Goal: Communication & Community: Answer question/provide support

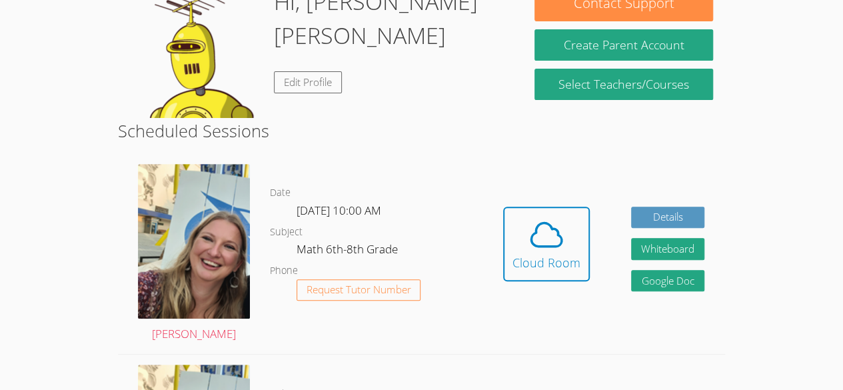
scroll to position [193, 0]
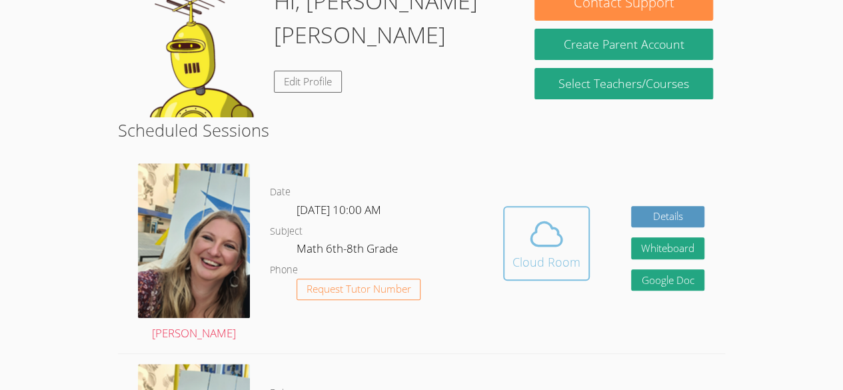
click at [549, 215] on icon at bounding box center [546, 233] width 37 height 37
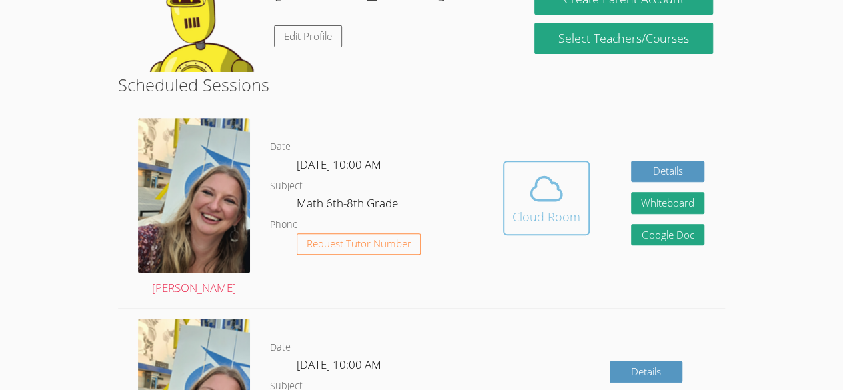
scroll to position [239, 0]
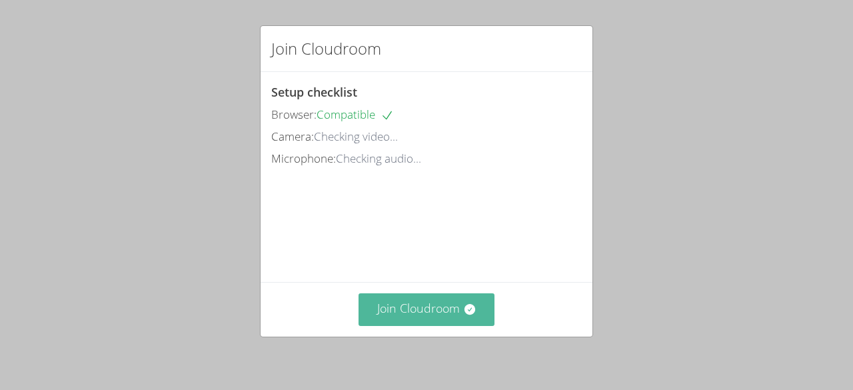
click at [423, 301] on button "Join Cloudroom" at bounding box center [427, 309] width 137 height 33
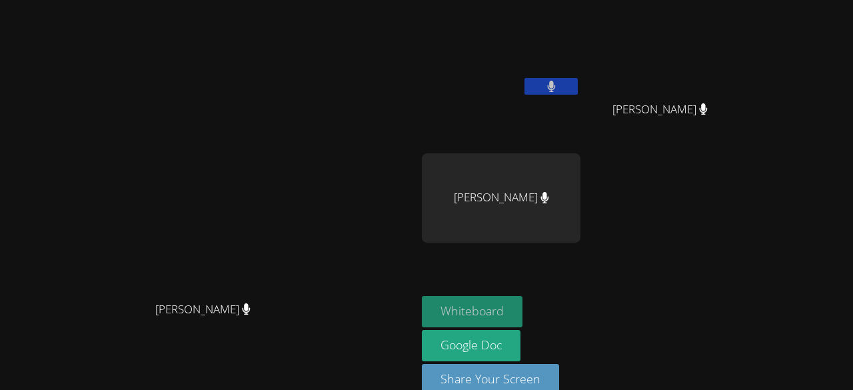
click at [523, 311] on button "Whiteboard" at bounding box center [472, 311] width 101 height 31
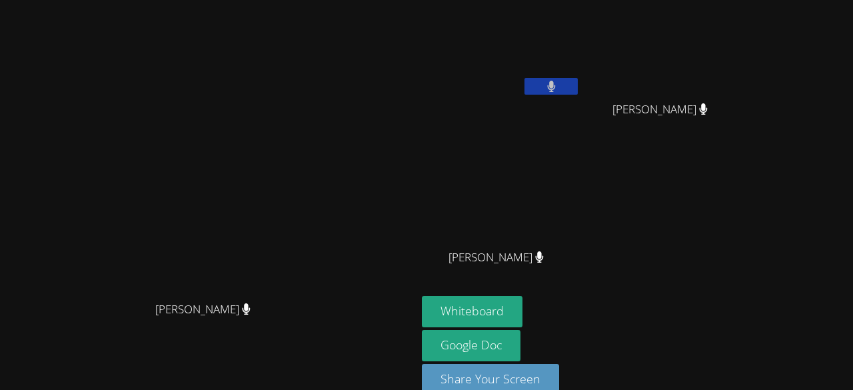
click at [544, 259] on icon at bounding box center [539, 256] width 9 height 11
click at [544, 257] on span "[PERSON_NAME]" at bounding box center [496, 257] width 95 height 19
click at [707, 105] on icon at bounding box center [703, 108] width 8 height 11
click at [578, 79] on button at bounding box center [551, 86] width 53 height 17
click at [559, 85] on icon at bounding box center [552, 86] width 14 height 11
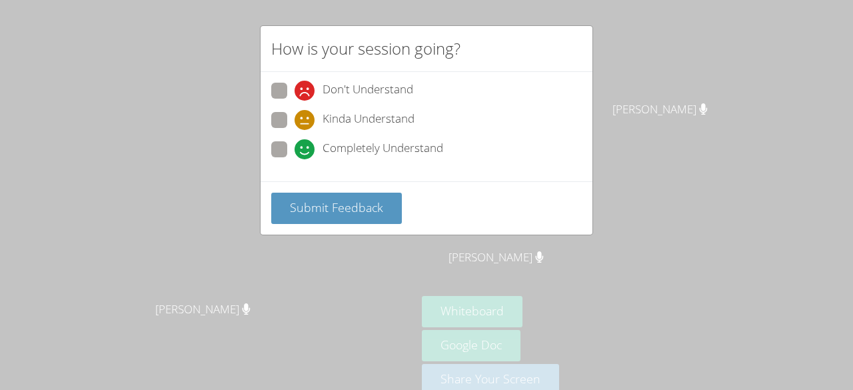
click at [356, 141] on span "Completely Understand" at bounding box center [383, 149] width 121 height 20
click at [306, 141] on input "Completely Understand" at bounding box center [300, 146] width 11 height 11
radio input "true"
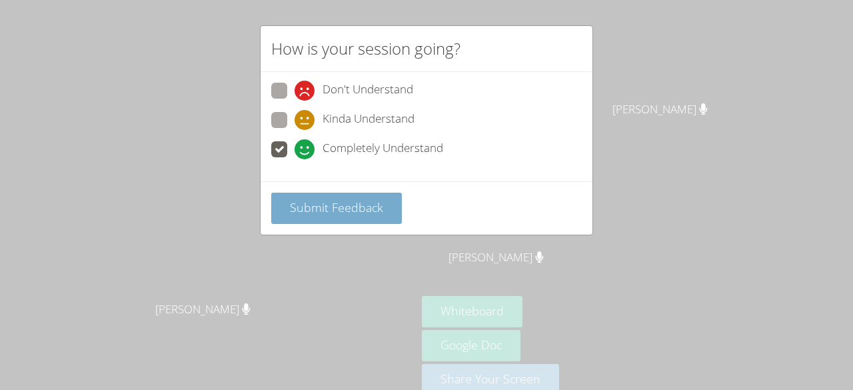
click at [374, 212] on span "Submit Feedback" at bounding box center [336, 207] width 93 height 16
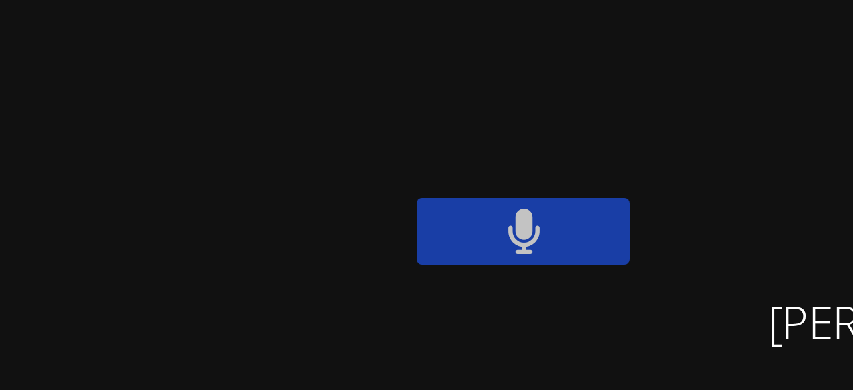
click at [547, 79] on video at bounding box center [501, 49] width 159 height 89
click at [546, 82] on video at bounding box center [501, 49] width 159 height 89
click at [548, 82] on video at bounding box center [501, 49] width 159 height 89
click at [545, 85] on video at bounding box center [501, 49] width 159 height 89
click at [547, 85] on video at bounding box center [501, 49] width 159 height 89
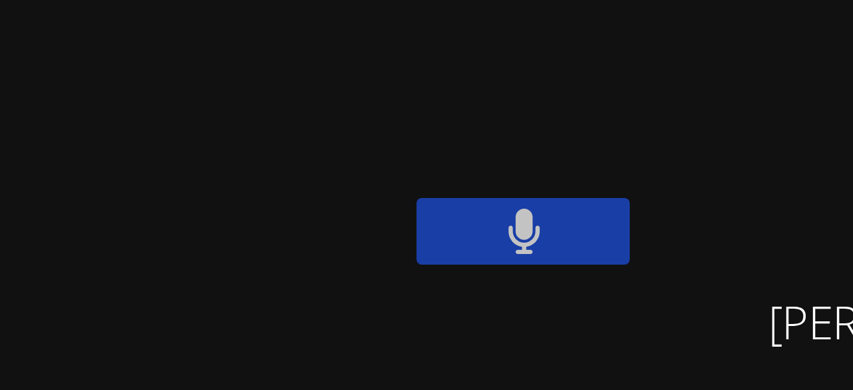
click at [547, 89] on video at bounding box center [501, 49] width 159 height 89
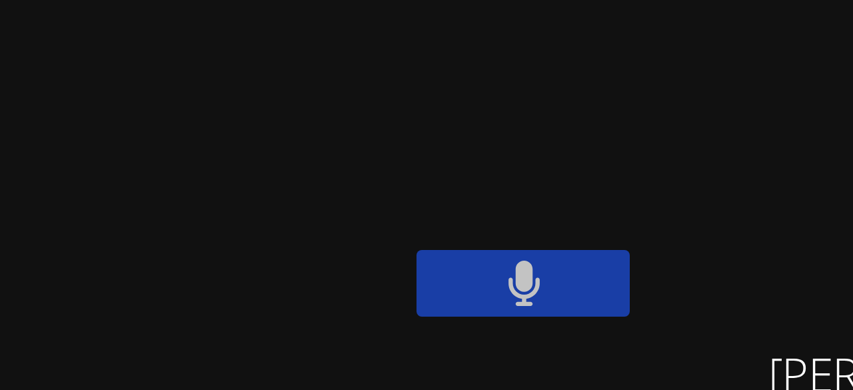
click at [547, 83] on video at bounding box center [501, 49] width 159 height 89
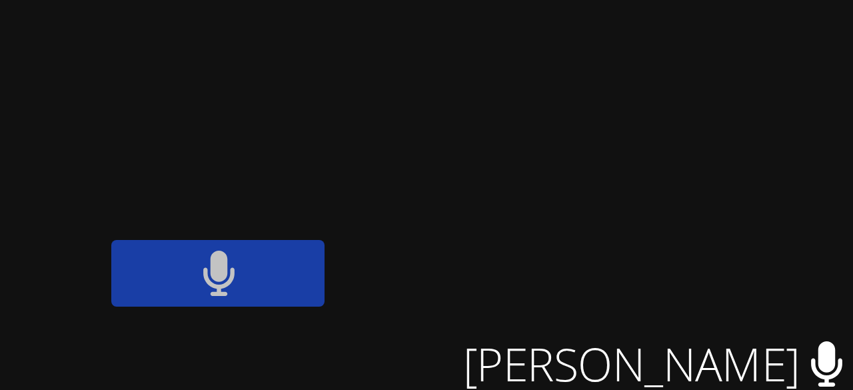
scroll to position [22, 0]
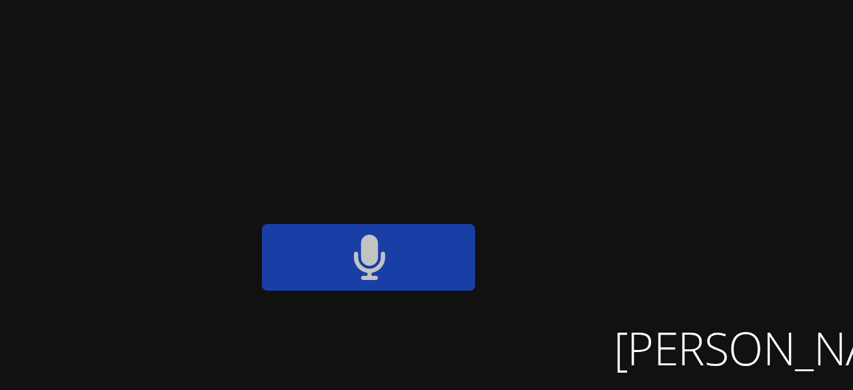
click at [551, 63] on video at bounding box center [501, 27] width 159 height 89
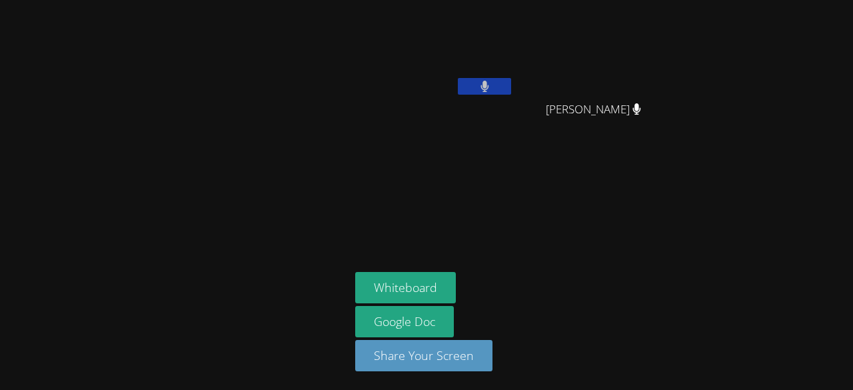
scroll to position [0, 0]
